Goal: Browse casually: Explore the website without a specific task or goal

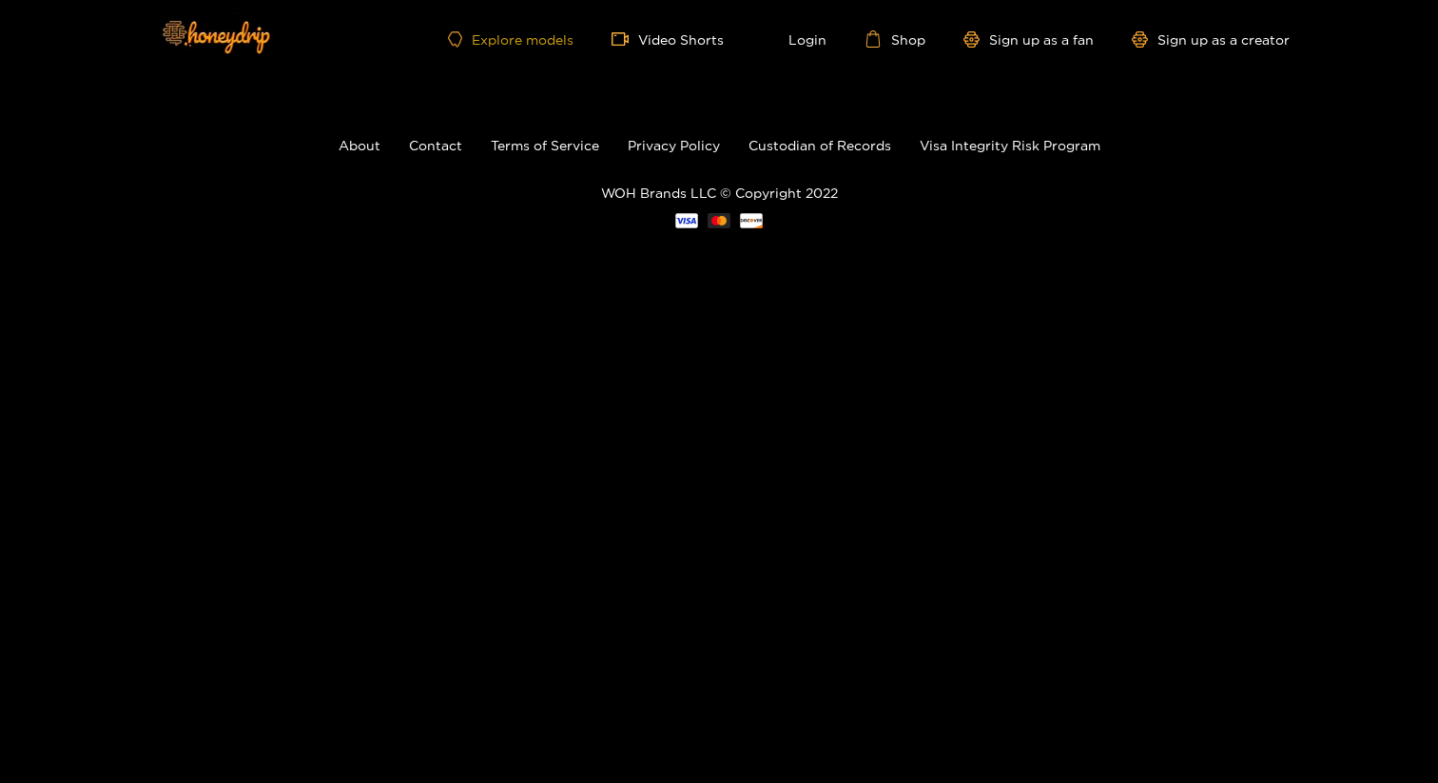
click at [494, 42] on link "Explore models" at bounding box center [511, 39] width 126 height 16
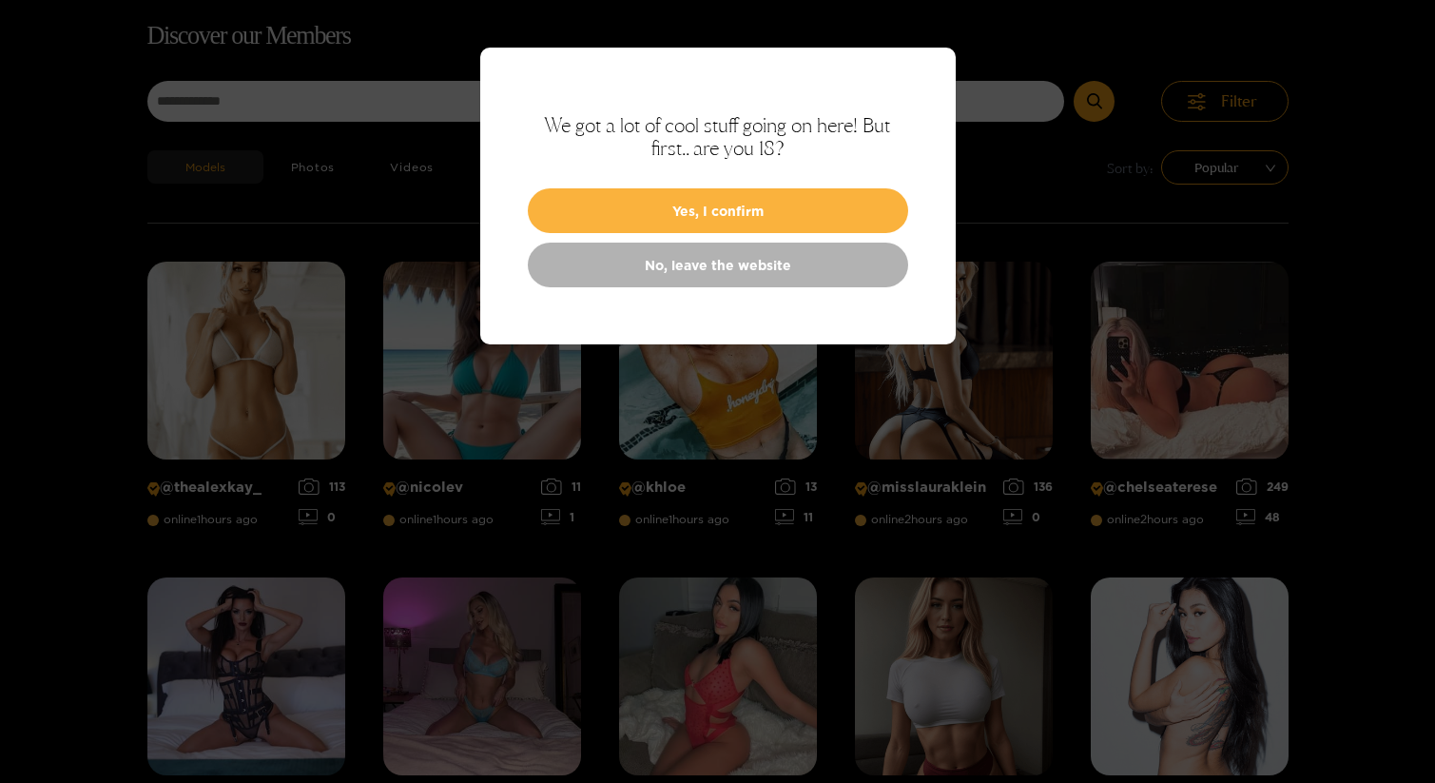
scroll to position [122, 0]
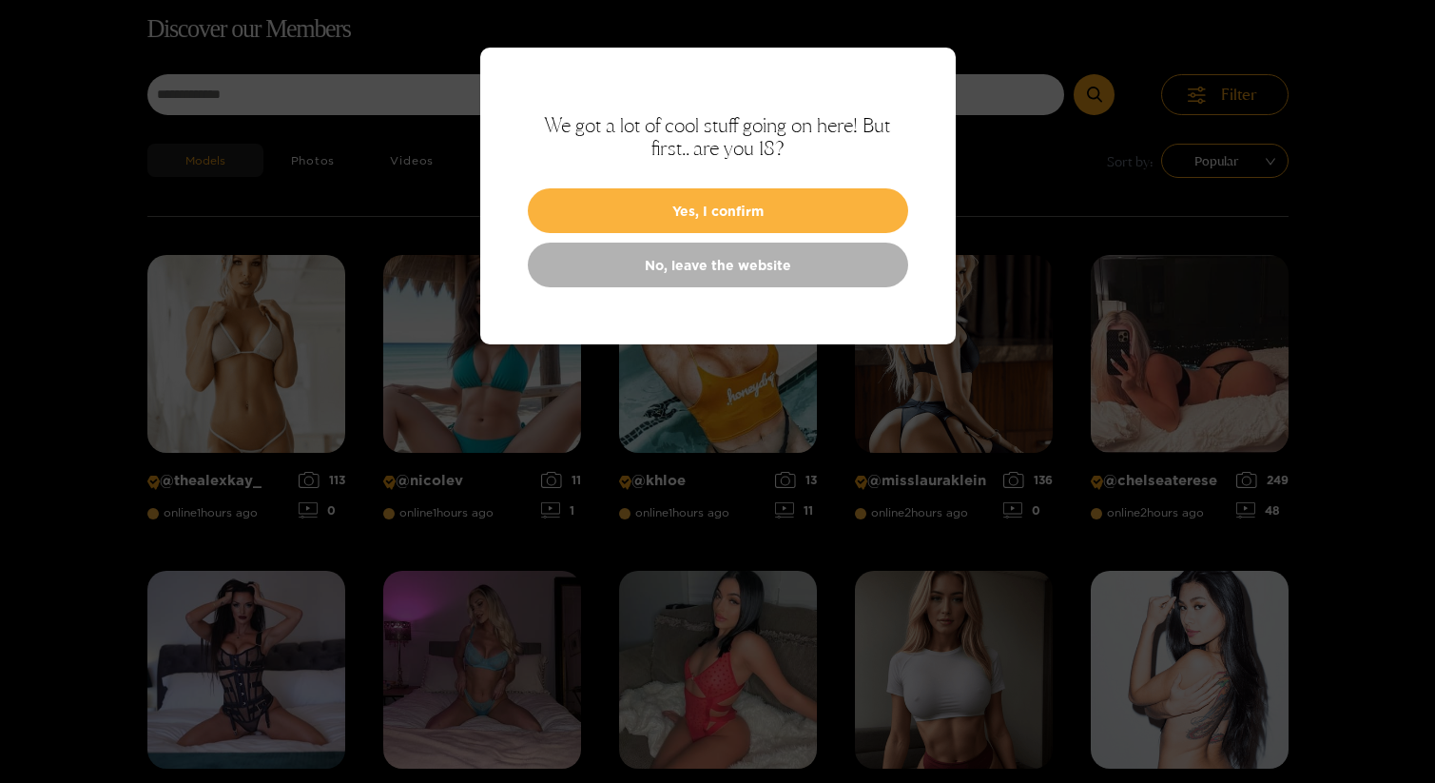
click at [202, 237] on div at bounding box center [717, 391] width 1435 height 783
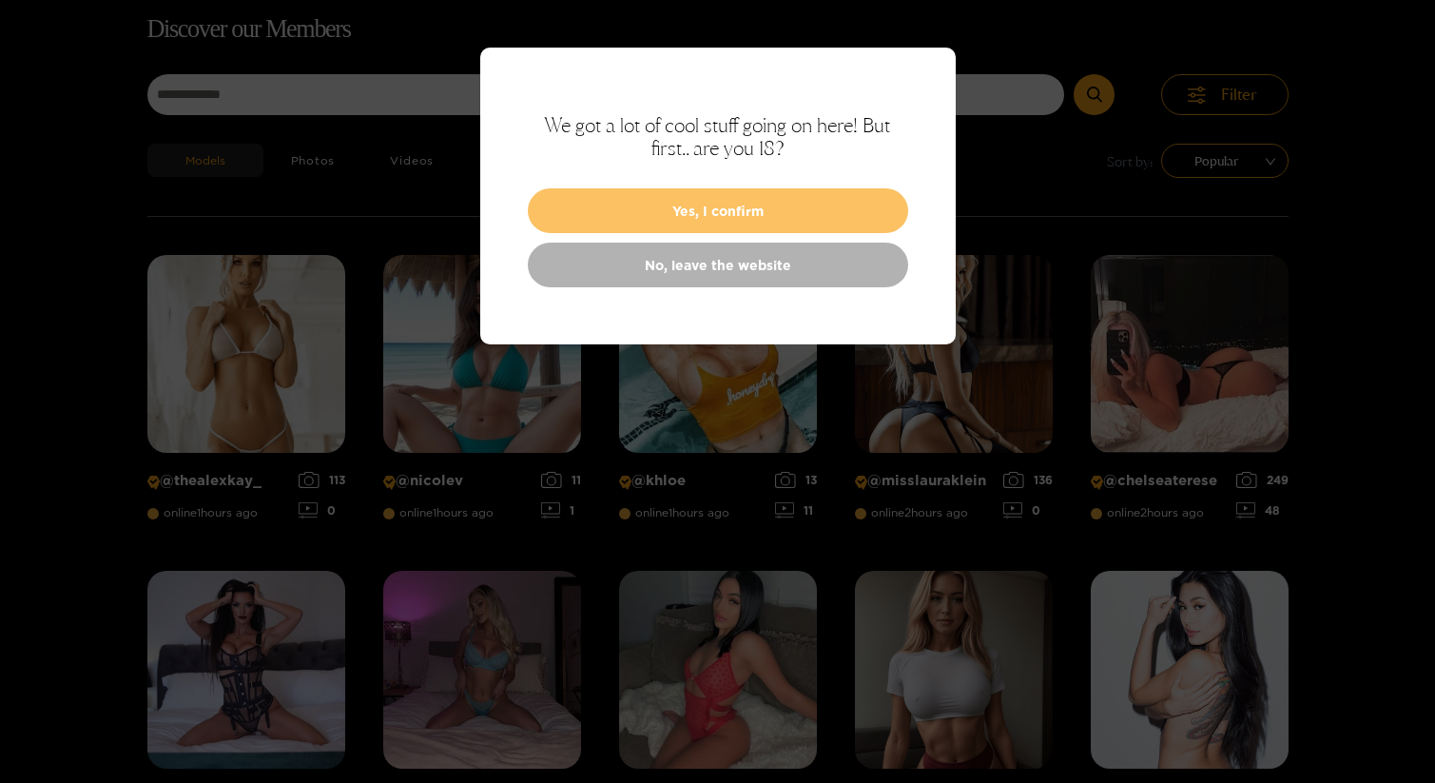
click at [659, 219] on button "Yes, I confirm" at bounding box center [718, 210] width 380 height 45
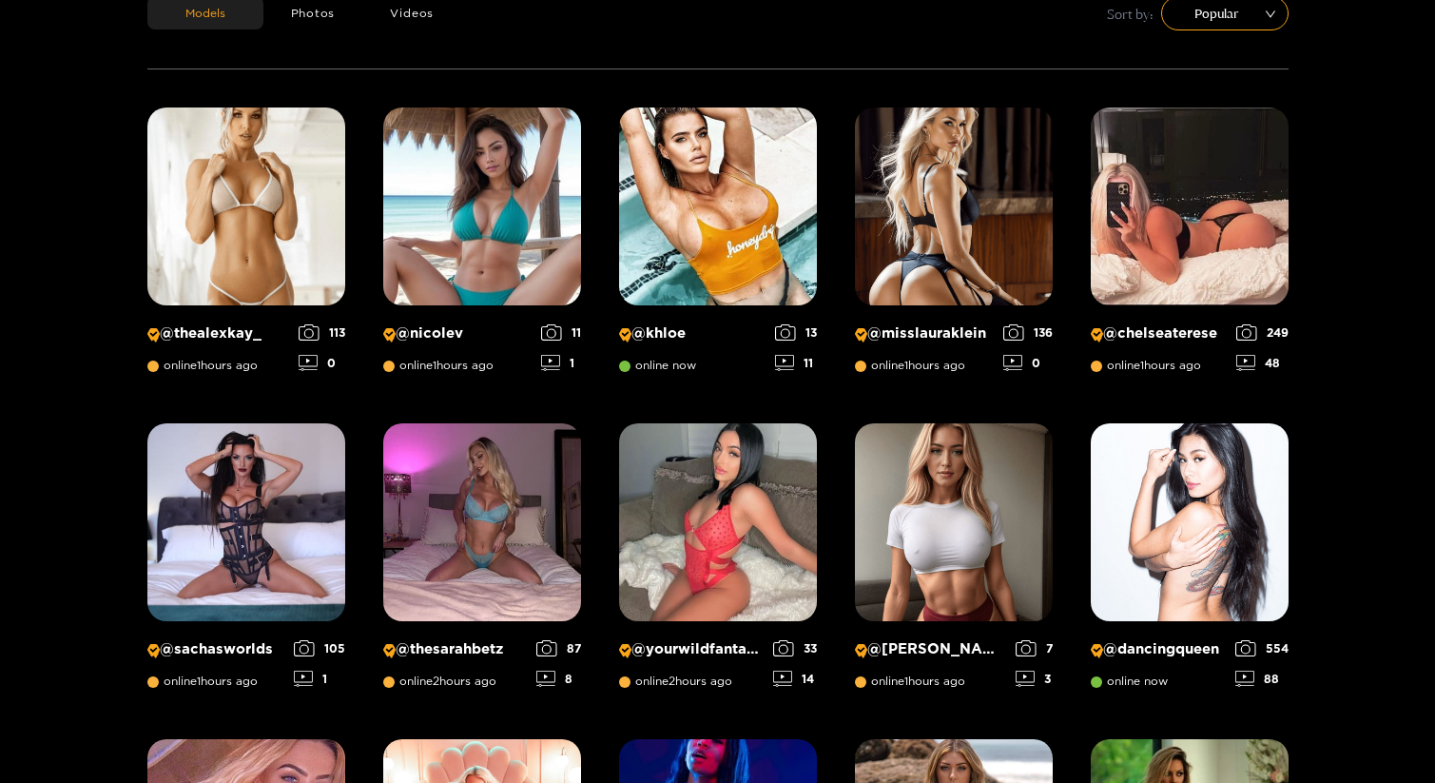
scroll to position [270, 0]
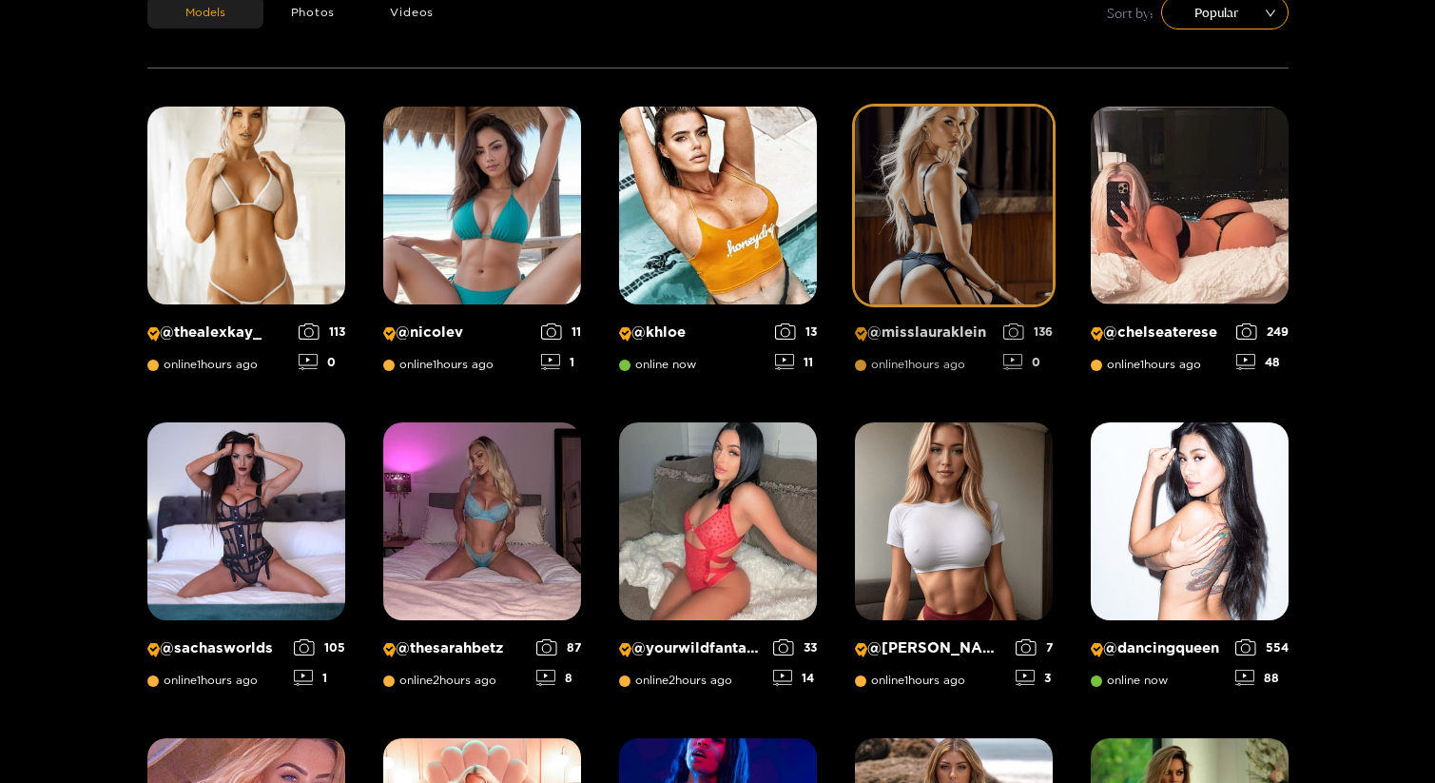
click at [879, 233] on img at bounding box center [954, 206] width 198 height 198
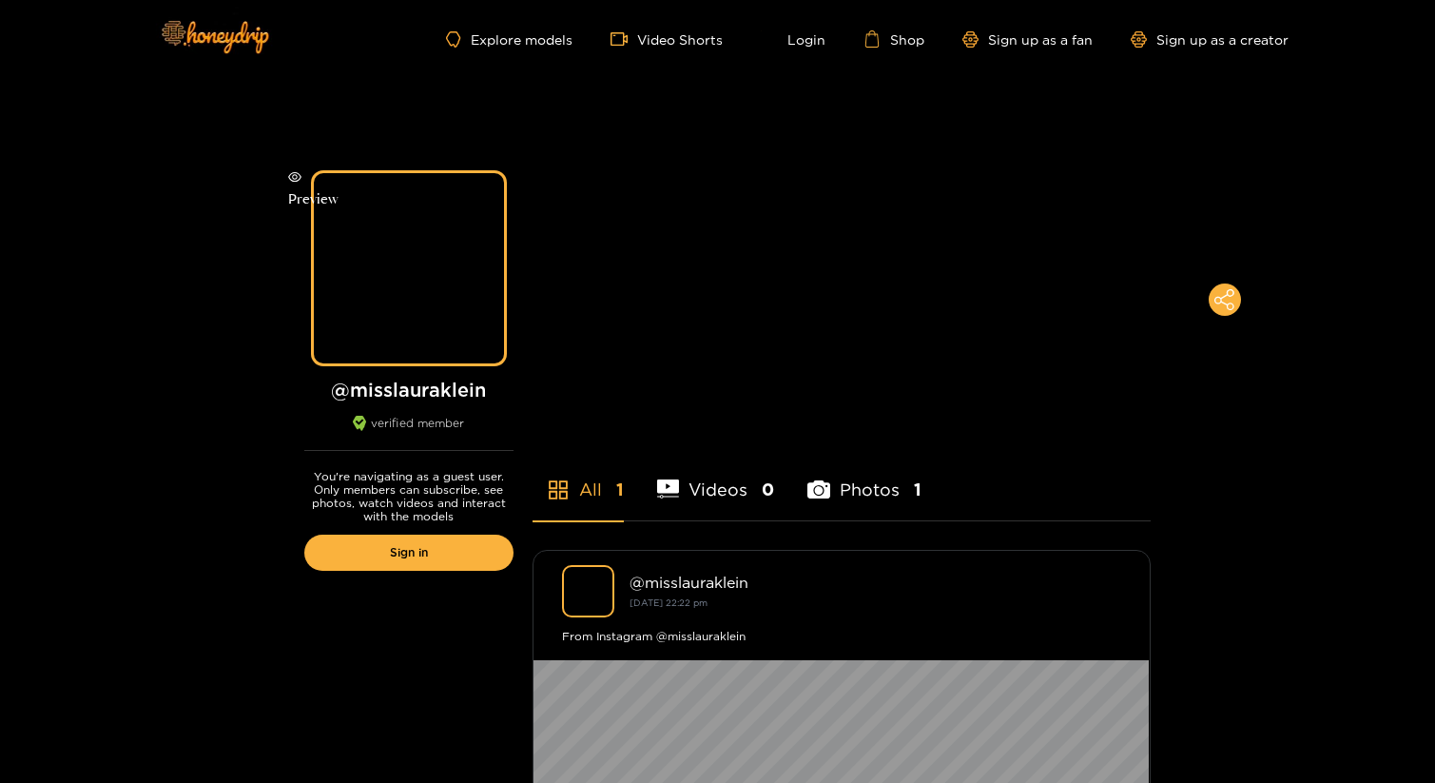
click at [314, 188] on div "Preview" at bounding box center [314, 188] width 0 height 0
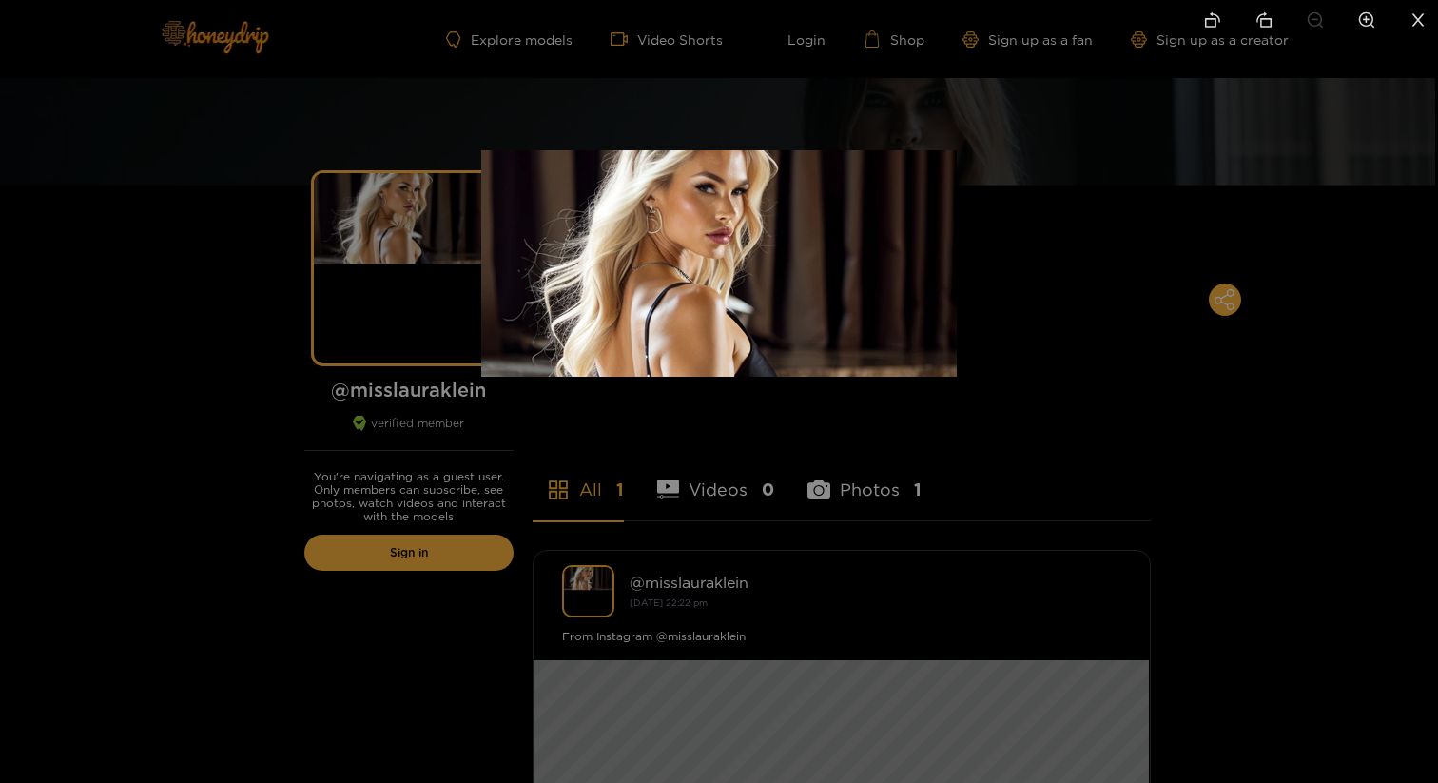
click at [527, 462] on img at bounding box center [719, 388] width 476 height 476
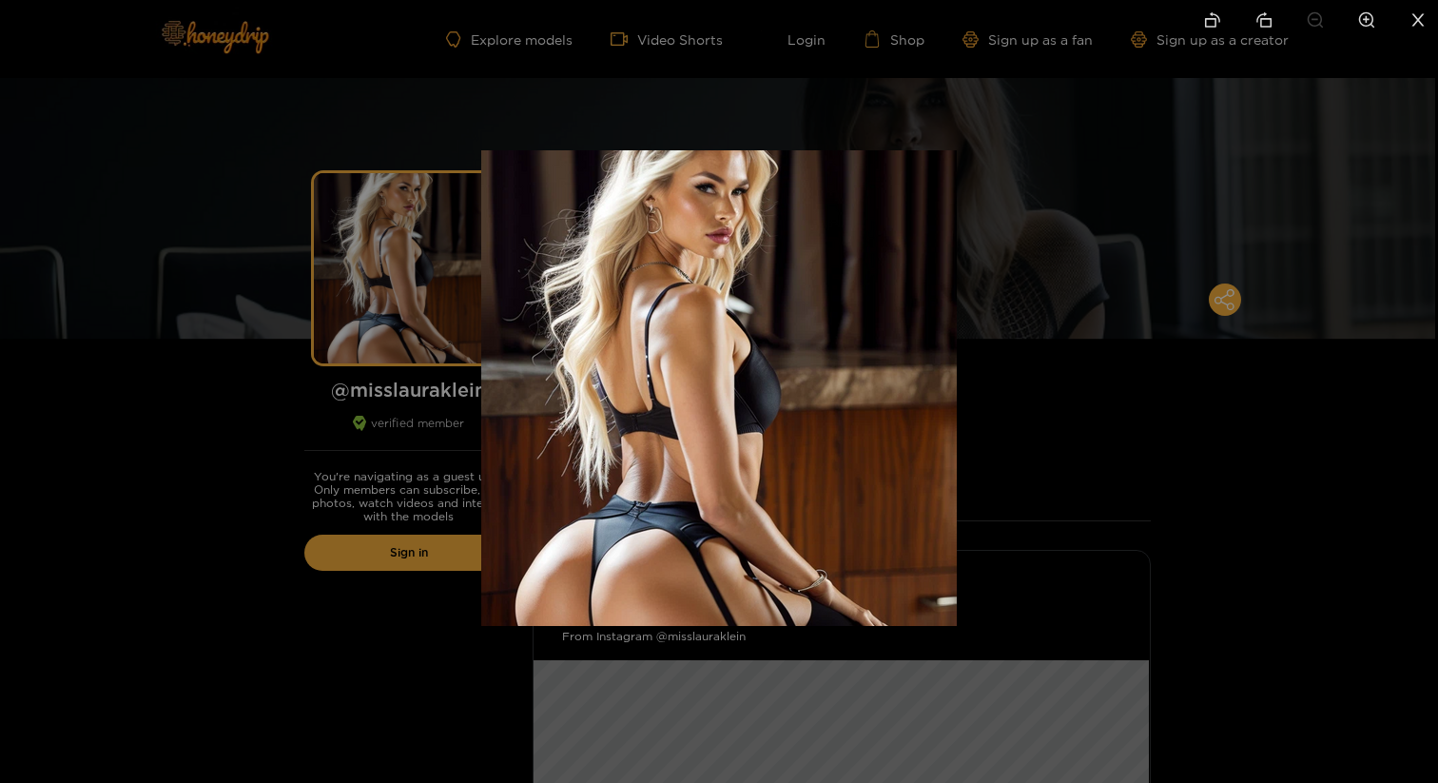
click at [411, 482] on div at bounding box center [719, 391] width 1438 height 783
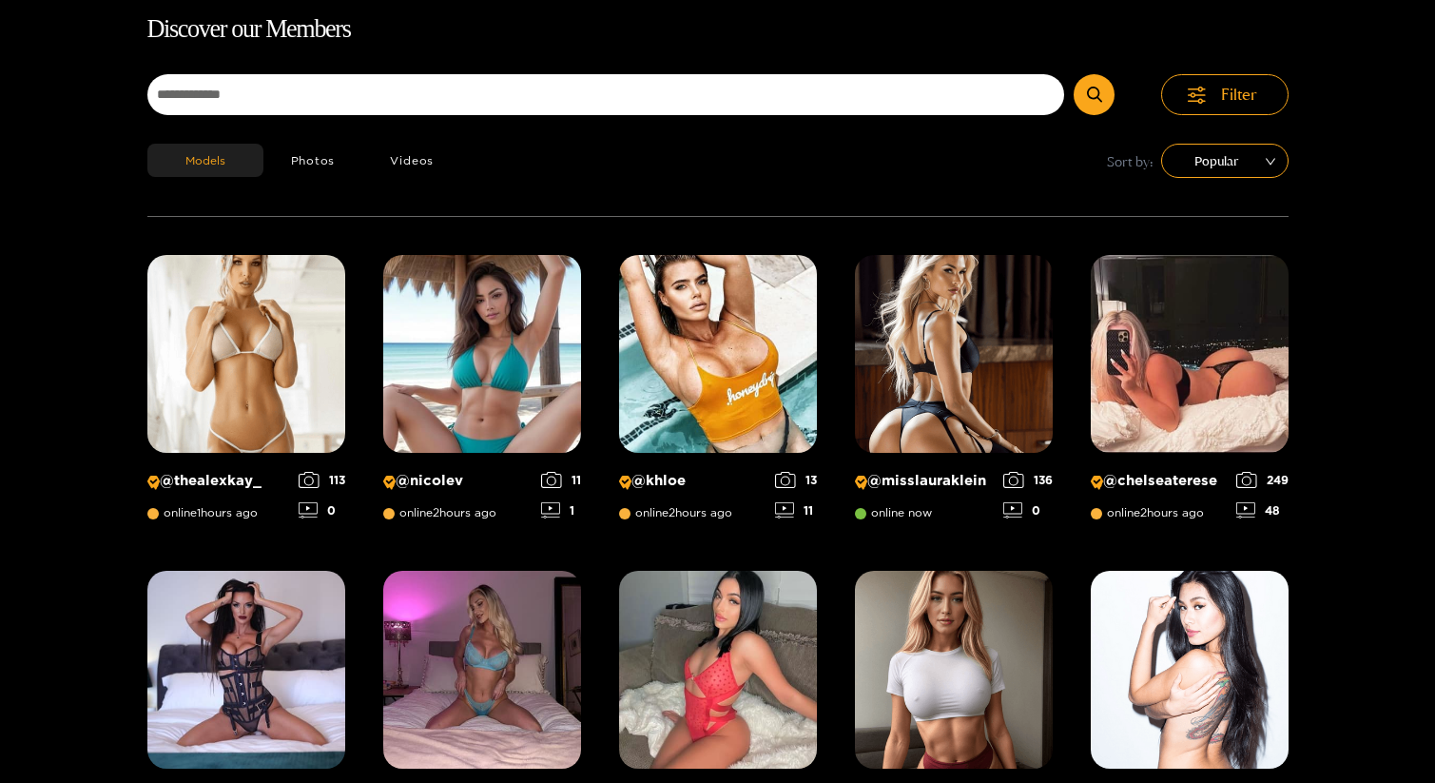
scroll to position [147, 0]
